Goal: Navigation & Orientation: Find specific page/section

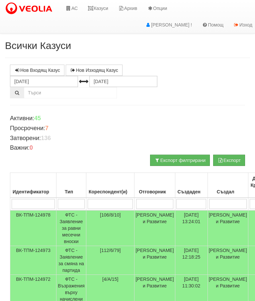
click at [97, 5] on link "Казуси" at bounding box center [98, 8] width 31 height 17
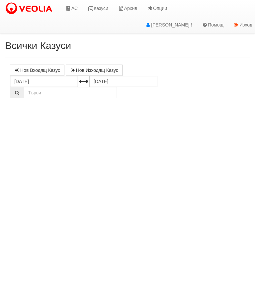
select select "10"
select select "1"
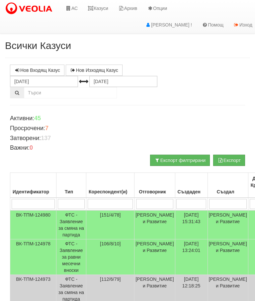
click at [96, 11] on link "Казуси" at bounding box center [98, 8] width 31 height 17
click at [101, 7] on link "Казуси" at bounding box center [98, 8] width 31 height 17
click at [98, 10] on link "Казуси" at bounding box center [98, 8] width 31 height 17
